Goal: Obtain resource: Download file/media

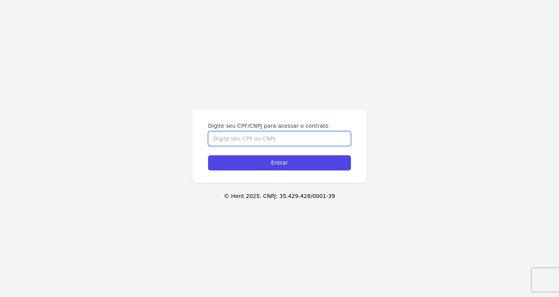
click at [280, 140] on input "Digite seu CPF/CNPJ para acessar o contrato" at bounding box center [279, 138] width 143 height 15
paste input "440.792.698-89"
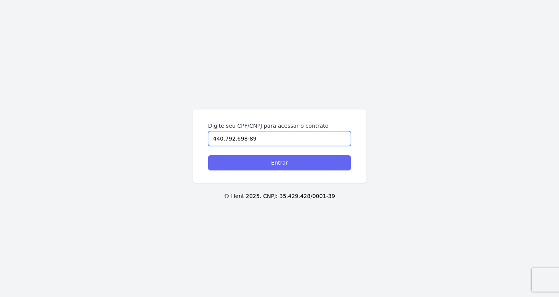
type input "440.792.698-89"
click at [276, 165] on input "Entrar" at bounding box center [279, 162] width 143 height 15
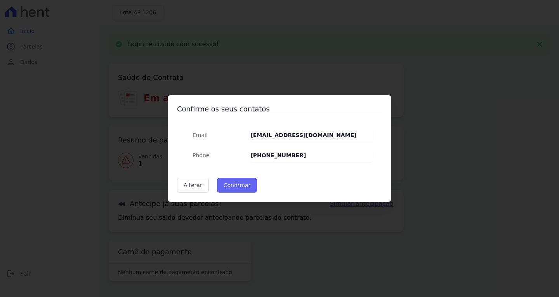
click at [223, 186] on button "Confirmar" at bounding box center [237, 185] width 40 height 15
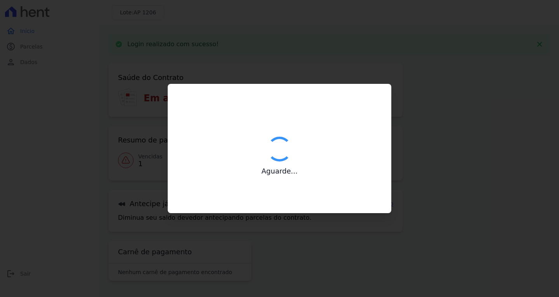
type input "Contatos confirmados com sucesso."
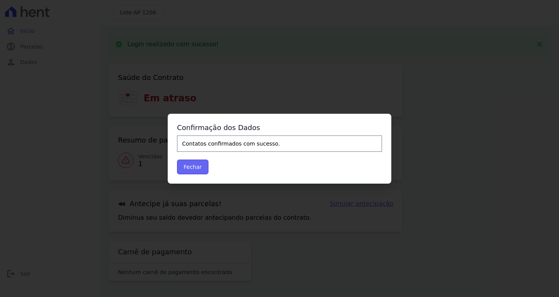
click at [193, 165] on button "Fechar" at bounding box center [192, 167] width 31 height 15
click at [194, 165] on button "Fechar" at bounding box center [192, 167] width 31 height 15
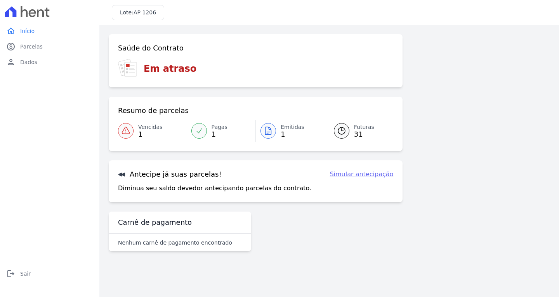
click at [283, 129] on span "Emitidas" at bounding box center [293, 127] width 24 height 8
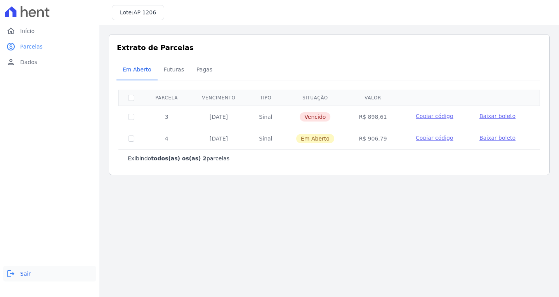
click at [22, 274] on span "Sair" at bounding box center [25, 274] width 10 height 8
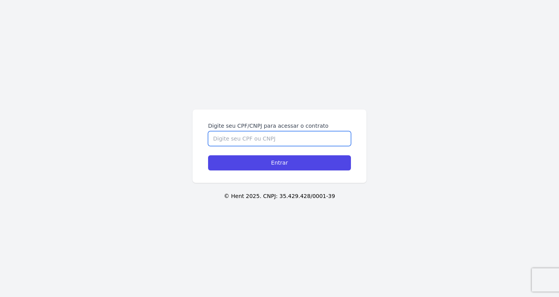
click at [255, 138] on input "Digite seu CPF/CNPJ para acessar o contrato" at bounding box center [279, 138] width 143 height 15
paste input "440.792.698-89"
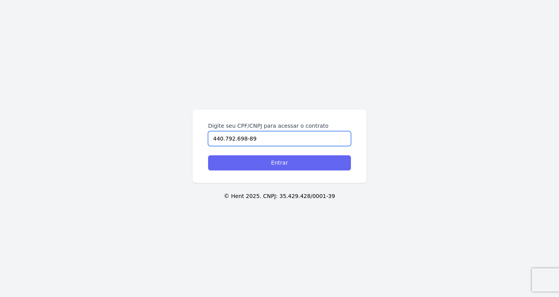
type input "440.792.698-89"
drag, startPoint x: 262, startPoint y: 162, endPoint x: 261, endPoint y: 168, distance: 6.4
click at [263, 162] on input "Entrar" at bounding box center [279, 162] width 143 height 15
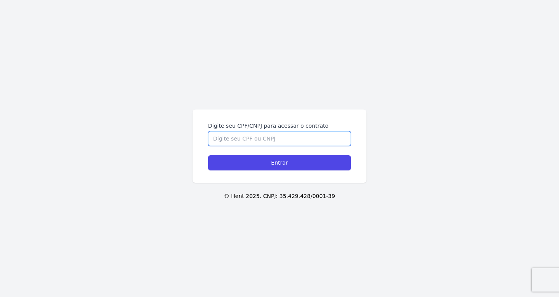
click at [251, 135] on input "Digite seu CPF/CNPJ para acessar o contrato" at bounding box center [279, 138] width 143 height 15
paste input "440.792.698-89"
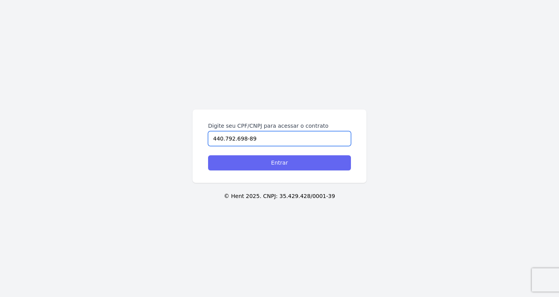
type input "440.792.698-89"
click at [240, 158] on input "Entrar" at bounding box center [279, 162] width 143 height 15
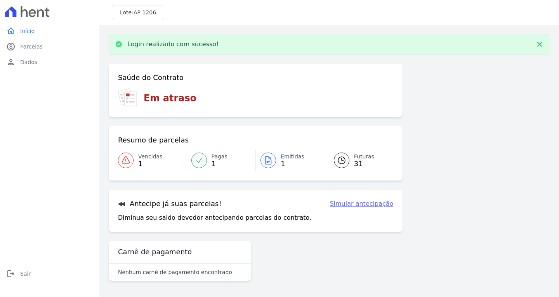
click at [522, 170] on div "Saúde do Contrato Em atraso Resumo de parcelas Vencidas 1 Pagas 1 Emitidas 1 Fu…" at bounding box center [329, 175] width 441 height 223
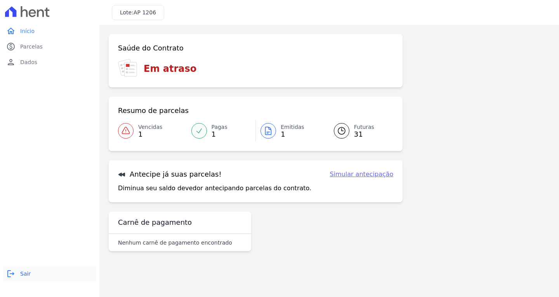
click at [26, 275] on span "Sair" at bounding box center [25, 274] width 10 height 8
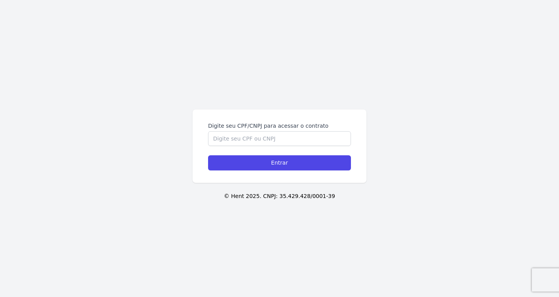
click at [254, 130] on div "Digite seu CPF/CNPJ para acessar o contrato" at bounding box center [279, 134] width 143 height 24
click at [253, 141] on input "Digite seu CPF/CNPJ para acessar o contrato" at bounding box center [279, 138] width 143 height 15
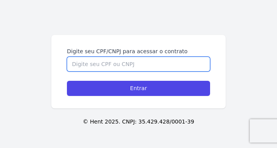
click at [96, 62] on input "Digite seu CPF/CNPJ para acessar o contrato" at bounding box center [138, 64] width 143 height 15
paste input "395.082.418-96"
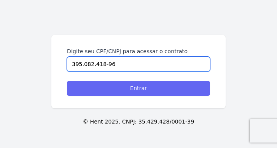
type input "395.082.418-96"
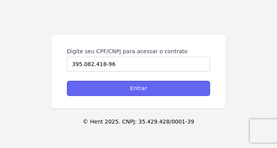
click at [105, 88] on input "Entrar" at bounding box center [138, 88] width 143 height 15
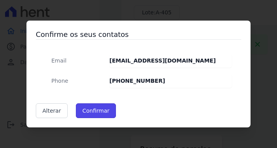
drag, startPoint x: 101, startPoint y: 108, endPoint x: 201, endPoint y: 36, distance: 123.1
click at [100, 107] on button "Confirmar" at bounding box center [96, 110] width 40 height 15
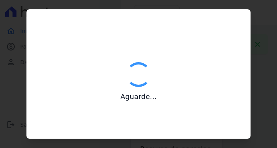
type input "Contatos confirmados com sucesso."
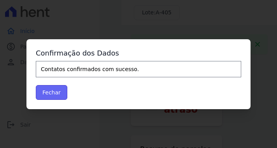
click at [46, 90] on button "Fechar" at bounding box center [51, 92] width 31 height 15
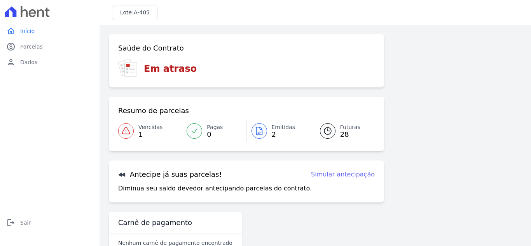
click at [259, 124] on div at bounding box center [259, 131] width 16 height 16
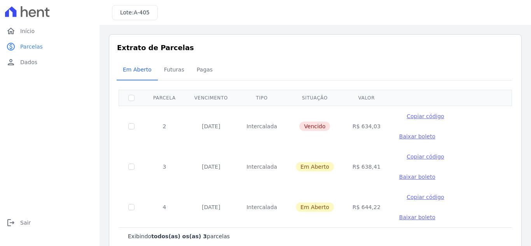
click at [276, 148] on span "Baixar boleto" at bounding box center [417, 177] width 36 height 6
click at [276, 133] on span "Baixar boleto" at bounding box center [417, 136] width 36 height 6
click at [28, 148] on span "Sair" at bounding box center [25, 223] width 10 height 8
